Goal: Task Accomplishment & Management: Use online tool/utility

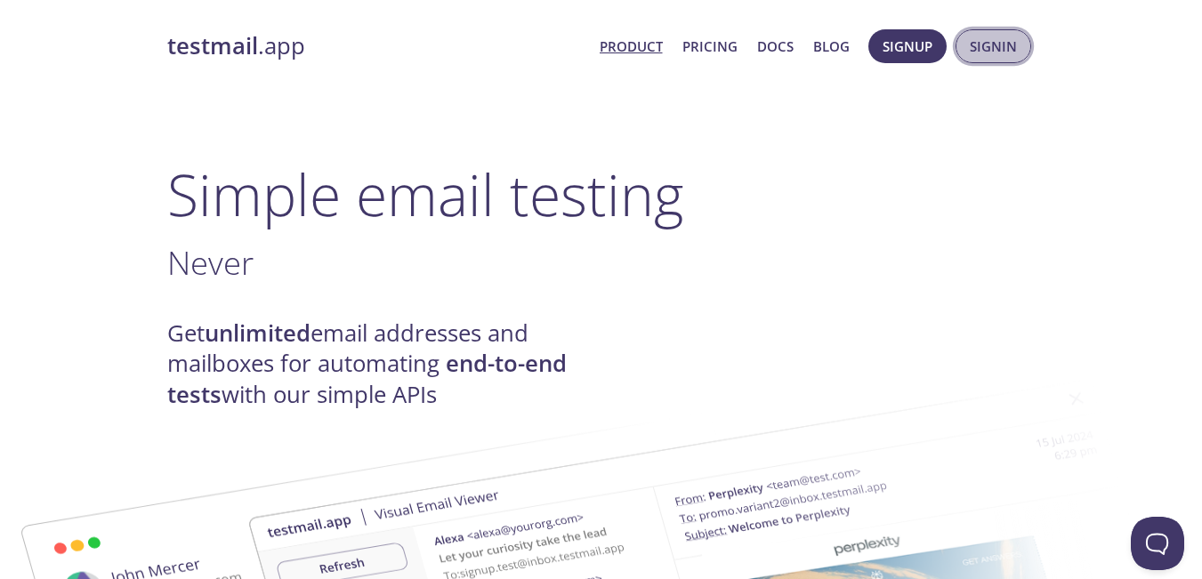
click at [989, 51] on span "Signin" at bounding box center [993, 46] width 47 height 23
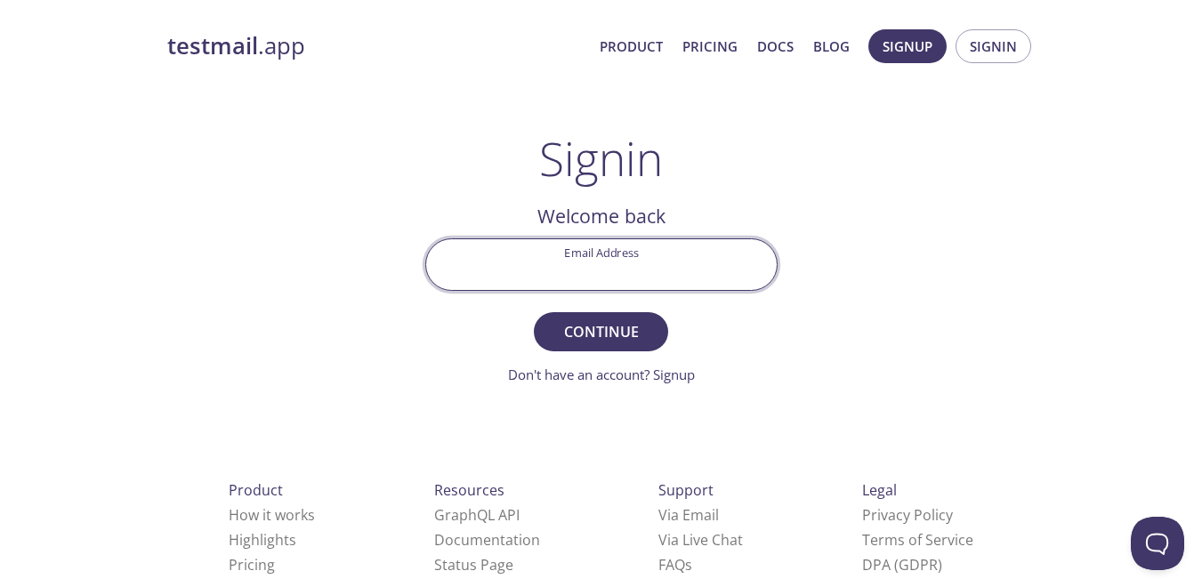
click at [617, 277] on input "Email Address" at bounding box center [601, 264] width 351 height 51
type input "[EMAIL_ADDRESS][DOMAIN_NAME]"
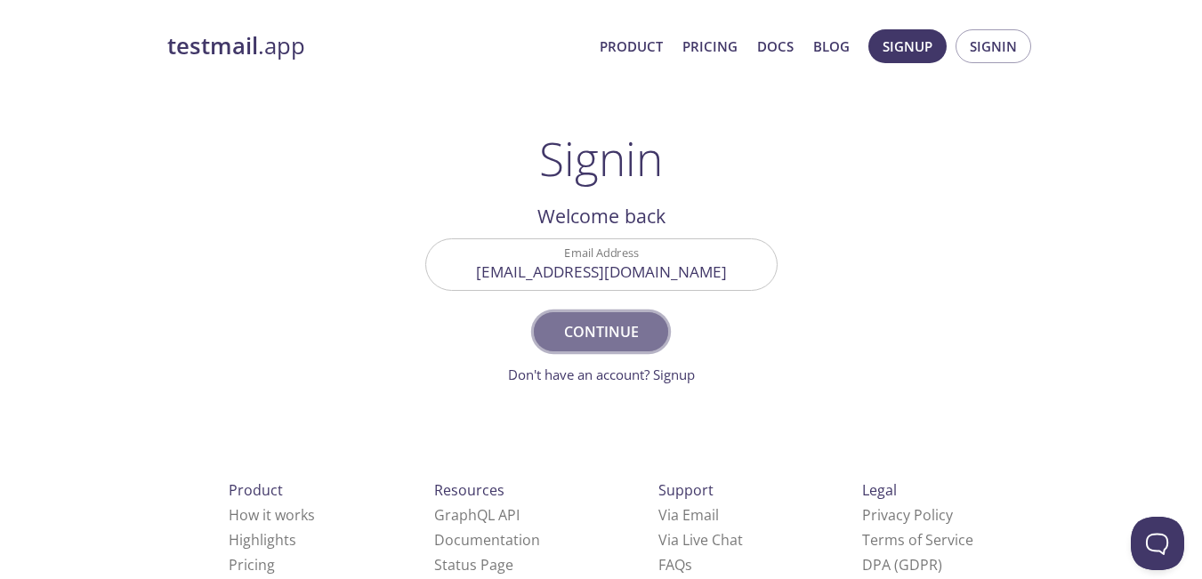
click at [623, 322] on span "Continue" at bounding box center [600, 331] width 94 height 25
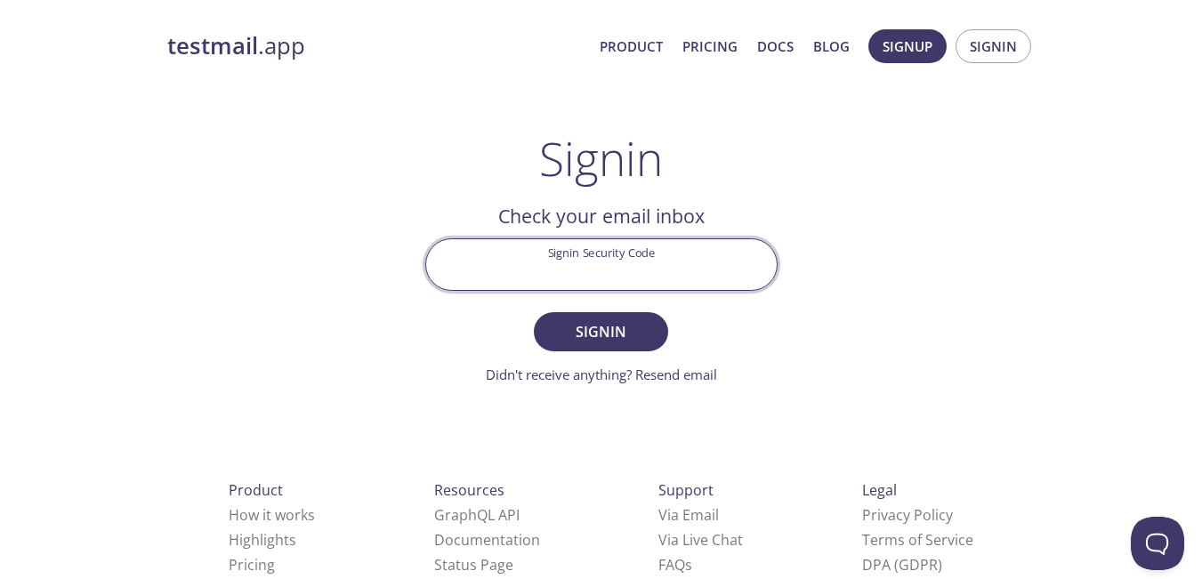
click at [519, 269] on input "Signin Security Code" at bounding box center [601, 264] width 351 height 51
paste input "E8WQTD9"
type input "E8WQTD9"
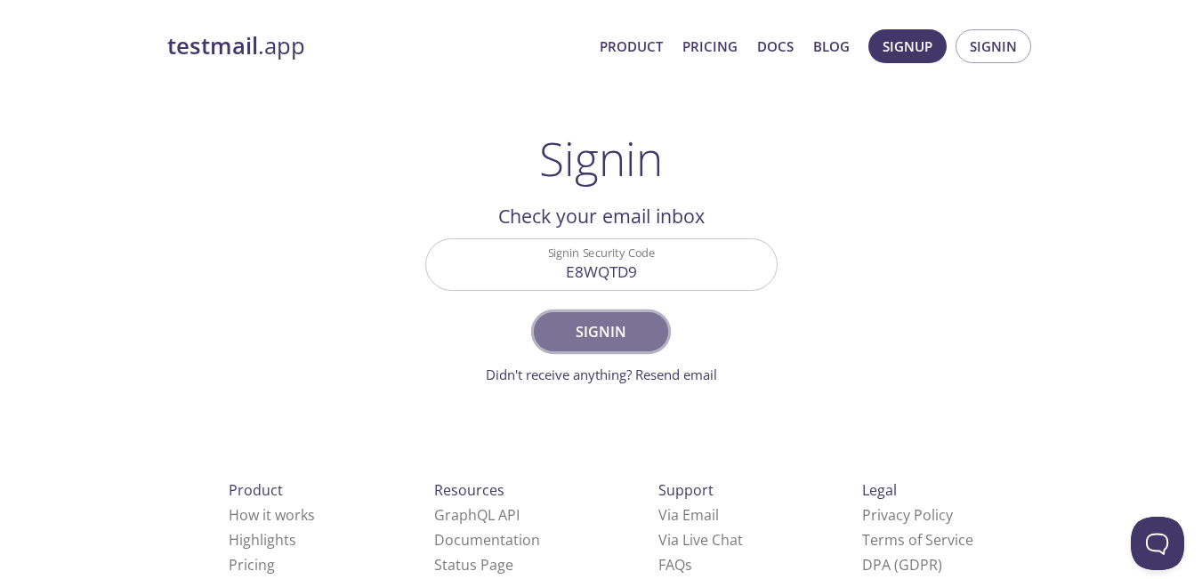
click at [562, 330] on span "Signin" at bounding box center [600, 331] width 94 height 25
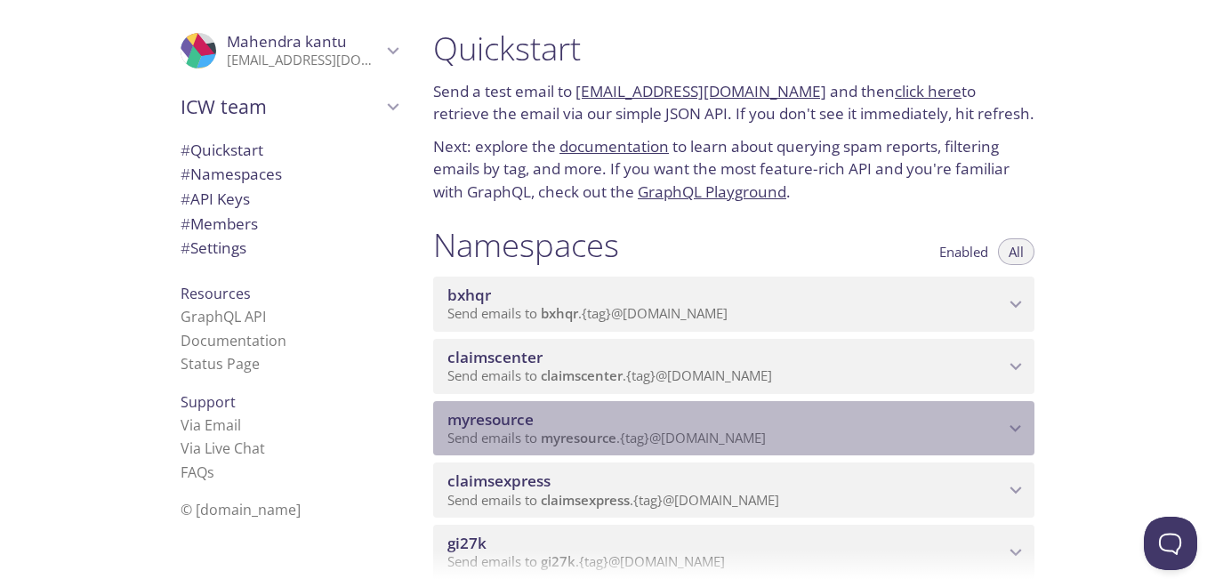
click at [1007, 432] on icon "myresource namespace" at bounding box center [1016, 428] width 23 height 23
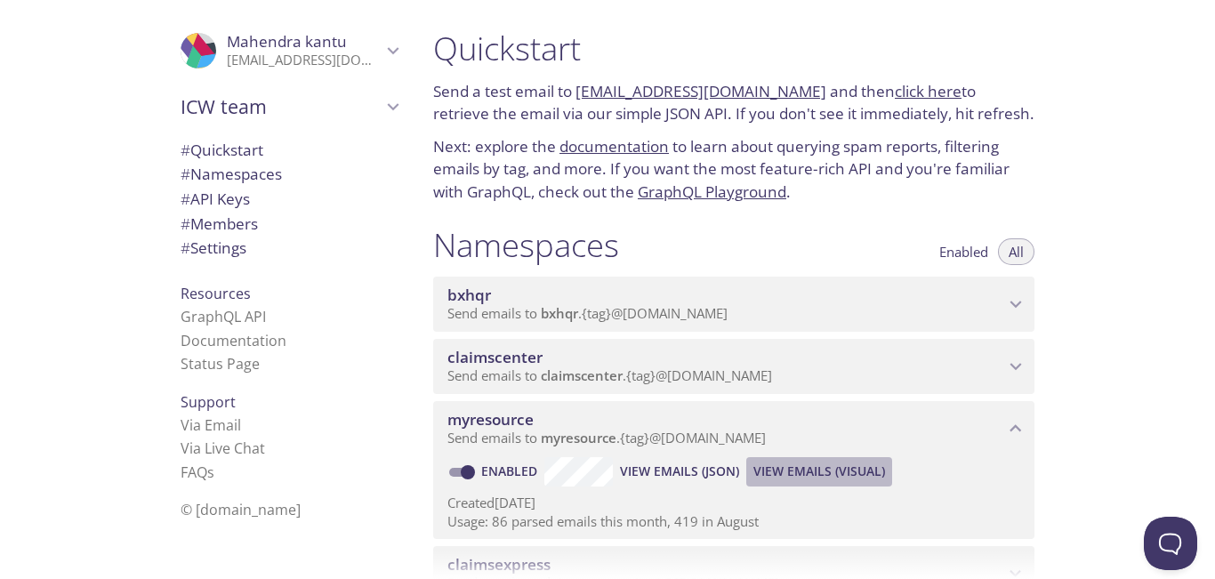
click at [842, 478] on span "View Emails (Visual)" at bounding box center [820, 471] width 132 height 21
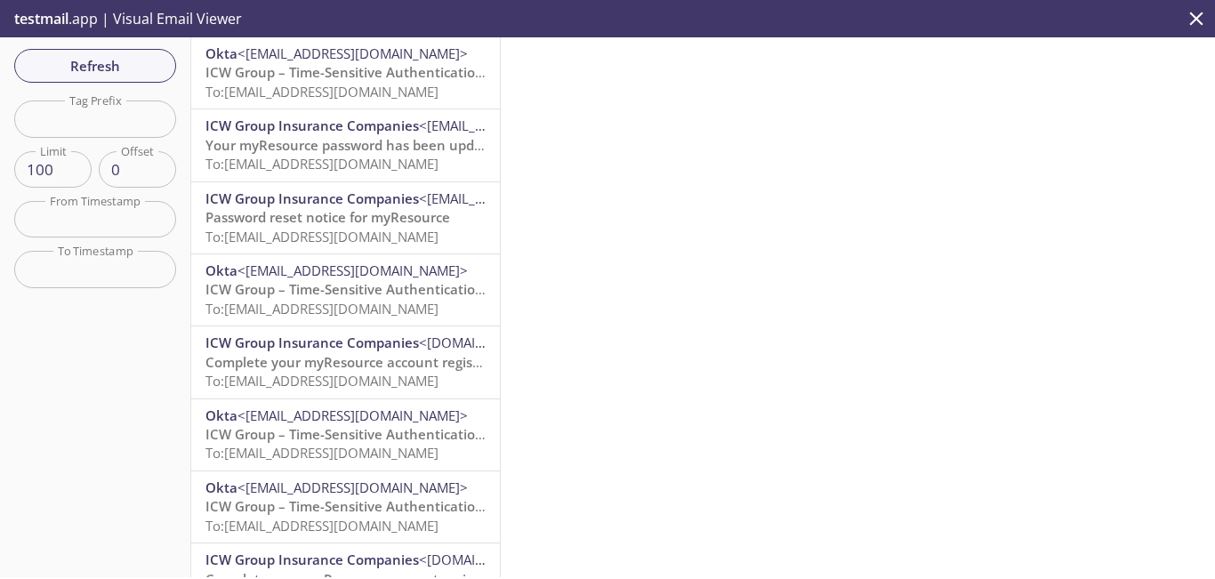
click at [355, 89] on span "To: [EMAIL_ADDRESS][DOMAIN_NAME]" at bounding box center [322, 92] width 233 height 18
